Goal: Task Accomplishment & Management: Manage account settings

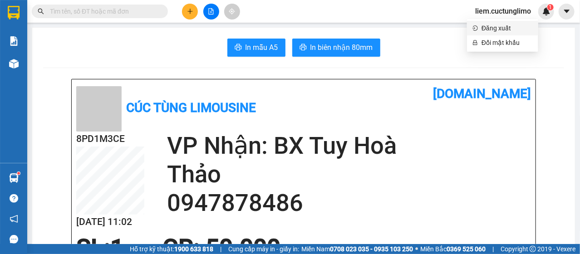
click at [497, 28] on span "Đăng xuất" at bounding box center [506, 28] width 51 height 10
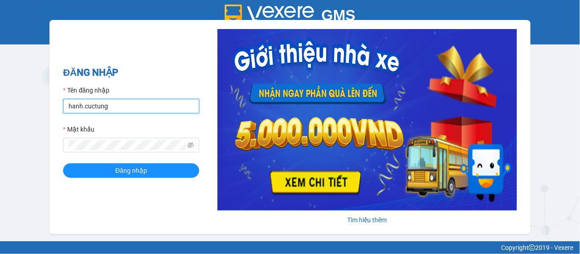
click at [95, 107] on input "hanh.cuctung" at bounding box center [131, 106] width 136 height 15
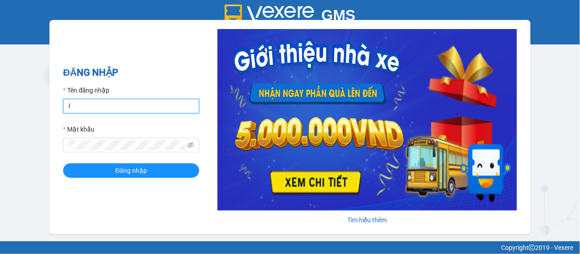
type input "lua.cuctunglimo"
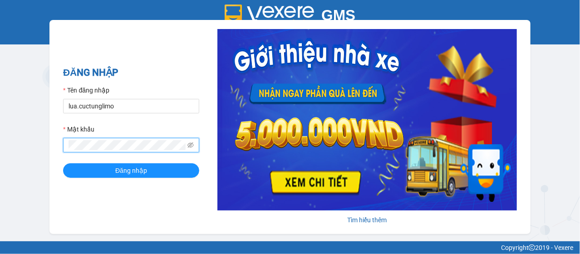
click at [63, 163] on button "Đăng nhập" at bounding box center [131, 170] width 136 height 15
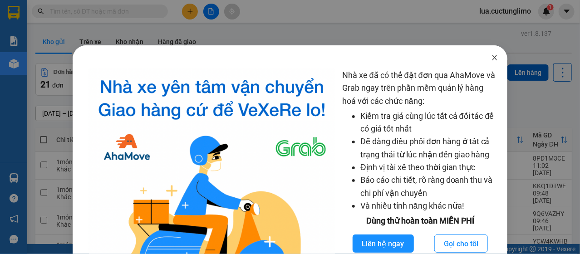
click at [492, 57] on icon "close" at bounding box center [494, 57] width 5 height 5
